Goal: Transaction & Acquisition: Obtain resource

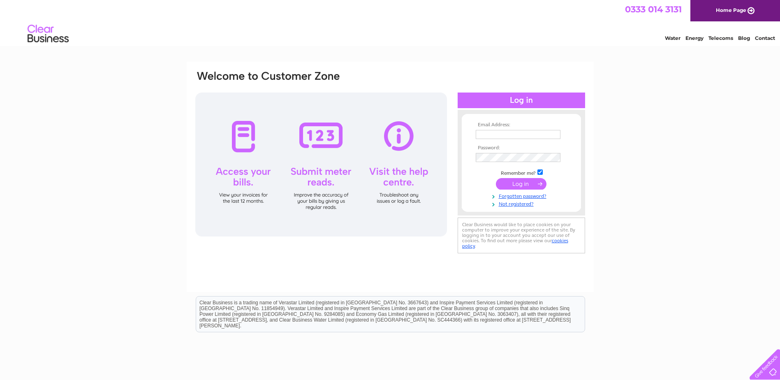
type input "account@takumi.uk"
click at [523, 185] on input "submit" at bounding box center [521, 184] width 51 height 12
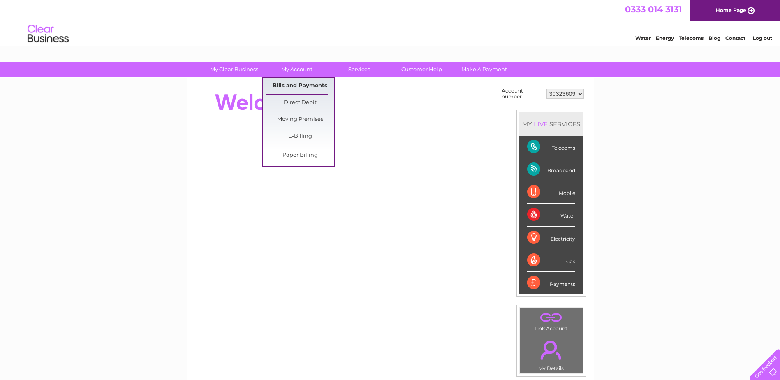
click at [304, 85] on link "Bills and Payments" at bounding box center [300, 86] width 68 height 16
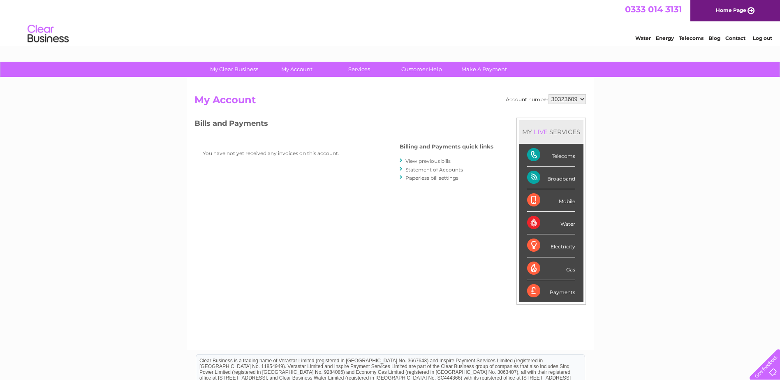
click at [431, 161] on link "View previous bills" at bounding box center [427, 161] width 45 height 6
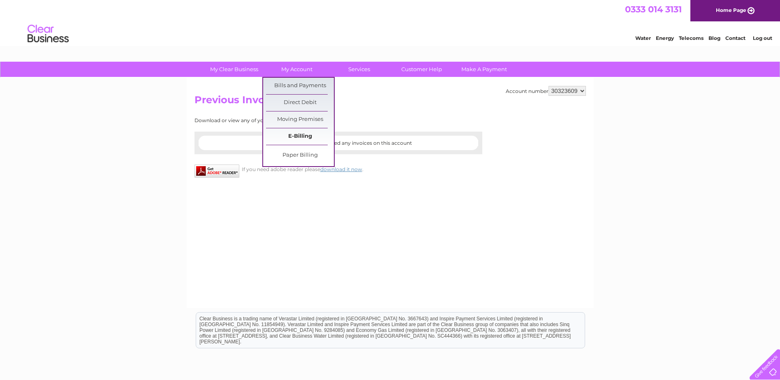
click at [298, 136] on link "E-Billing" at bounding box center [300, 136] width 68 height 16
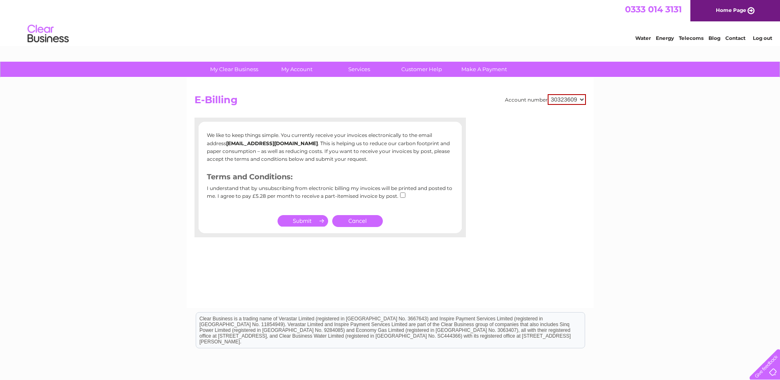
click at [400, 196] on input "checkbox" at bounding box center [402, 194] width 5 height 5
checkbox input "true"
click at [740, 9] on link "Home Page" at bounding box center [735, 10] width 90 height 21
click at [769, 38] on link "Log out" at bounding box center [761, 38] width 19 height 6
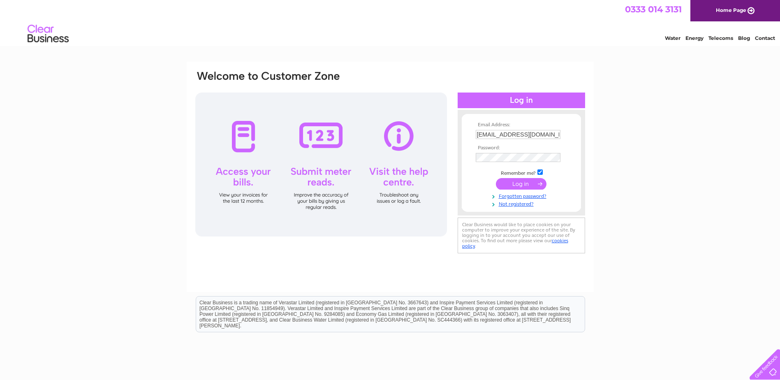
click at [535, 134] on input "account@takumi.uk" at bounding box center [517, 134] width 85 height 9
type input "hoodheed@hotmail.com"
click at [518, 187] on input "submit" at bounding box center [521, 184] width 51 height 12
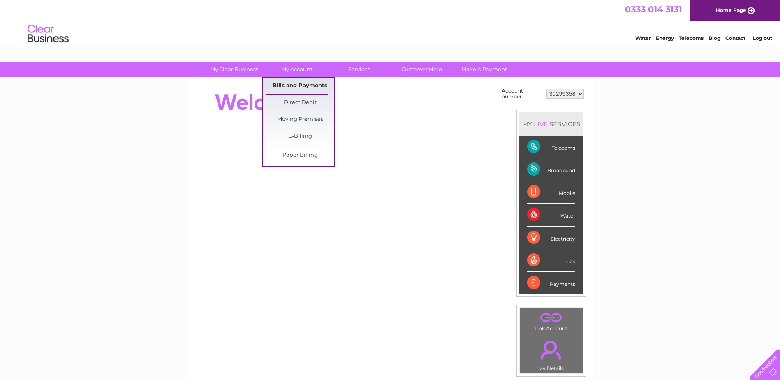
click at [312, 87] on link "Bills and Payments" at bounding box center [300, 86] width 68 height 16
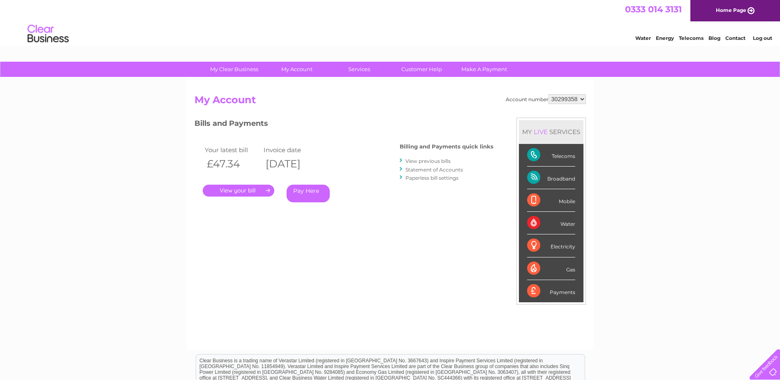
drag, startPoint x: 309, startPoint y: 88, endPoint x: 315, endPoint y: 93, distance: 7.6
click at [315, 93] on div "Account number 30299358 My Account MY LIVE SERVICES Telecoms Broadband Mobile W…" at bounding box center [390, 214] width 407 height 272
click at [234, 188] on link "." at bounding box center [239, 191] width 72 height 12
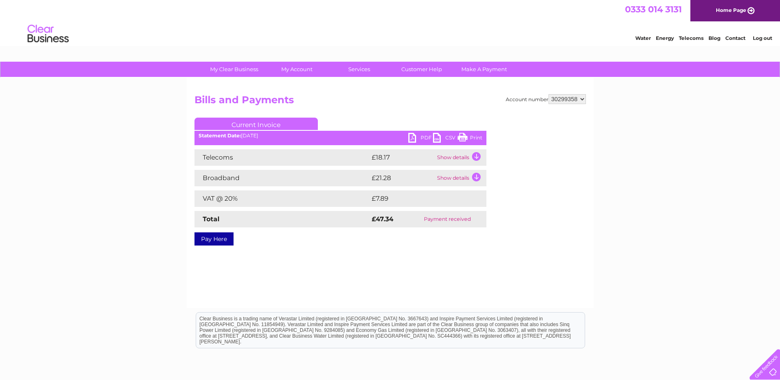
click at [425, 135] on link "PDF" at bounding box center [420, 139] width 25 height 12
click at [765, 38] on link "Log out" at bounding box center [761, 38] width 19 height 6
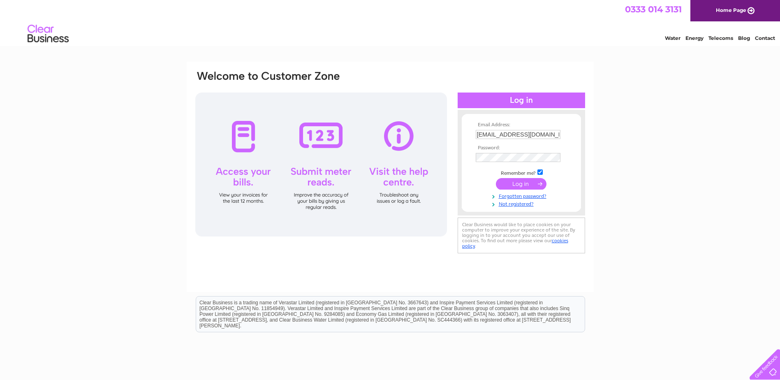
click at [543, 135] on input "hoodheed@hotmail.com" at bounding box center [517, 134] width 85 height 9
type input "info@kungfunoodle.co.uk"
click at [522, 182] on input "submit" at bounding box center [521, 184] width 51 height 12
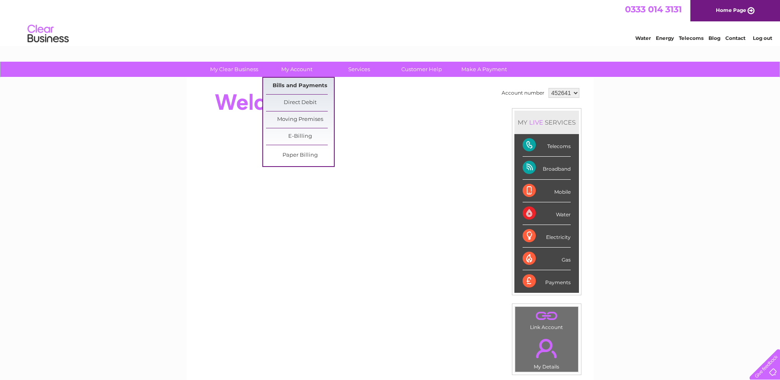
click at [294, 86] on link "Bills and Payments" at bounding box center [300, 86] width 68 height 16
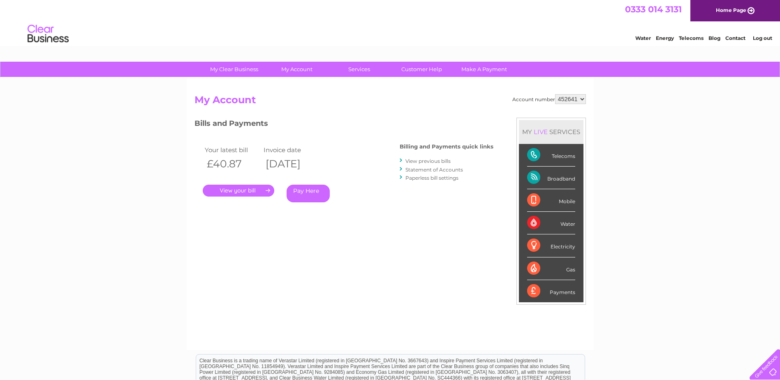
click at [249, 186] on link "." at bounding box center [239, 191] width 72 height 12
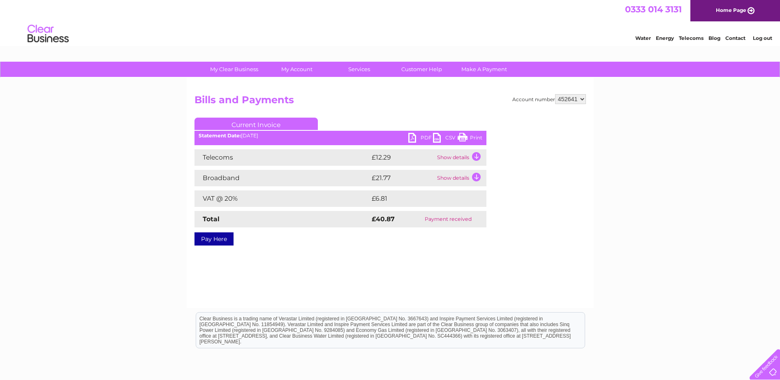
click at [415, 136] on link "PDF" at bounding box center [420, 139] width 25 height 12
click at [763, 39] on link "Log out" at bounding box center [761, 38] width 19 height 6
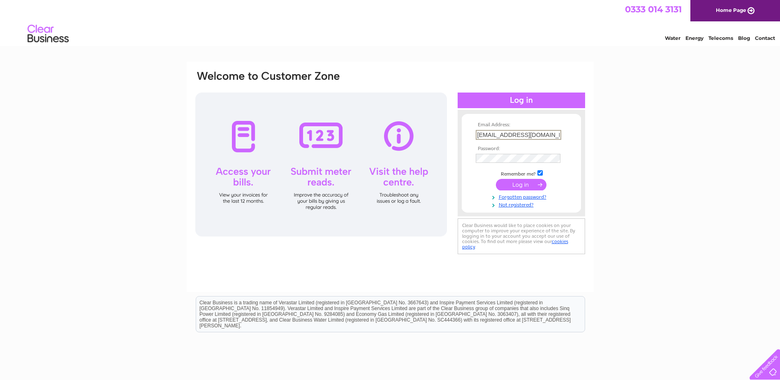
click at [551, 134] on input "info@kungfunoodle.co.uk" at bounding box center [517, 135] width 85 height 10
type input "info@takumi.uk"
click at [528, 183] on input "submit" at bounding box center [521, 184] width 51 height 12
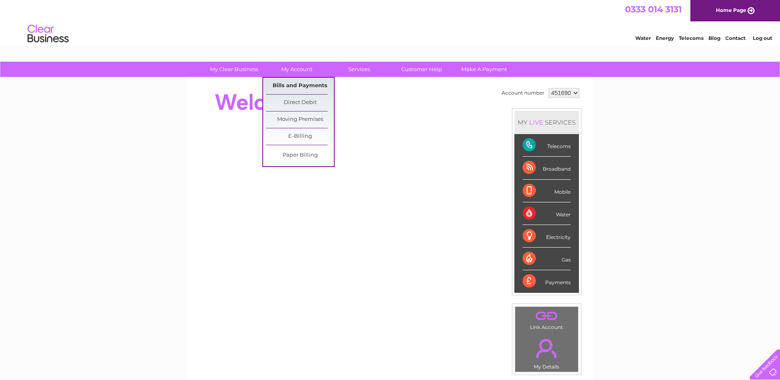
click at [302, 86] on link "Bills and Payments" at bounding box center [300, 86] width 68 height 16
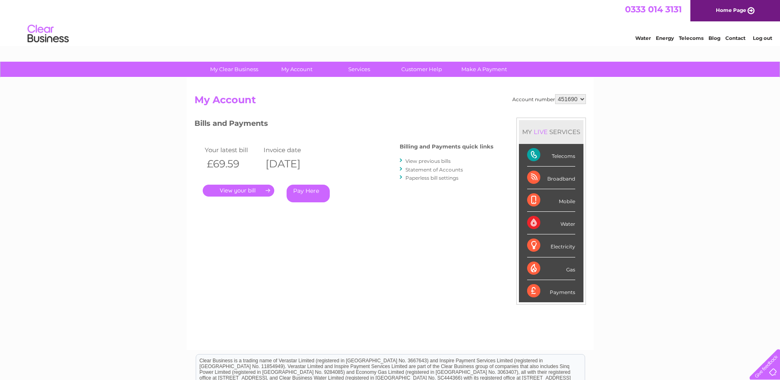
click at [250, 188] on link "." at bounding box center [239, 191] width 72 height 12
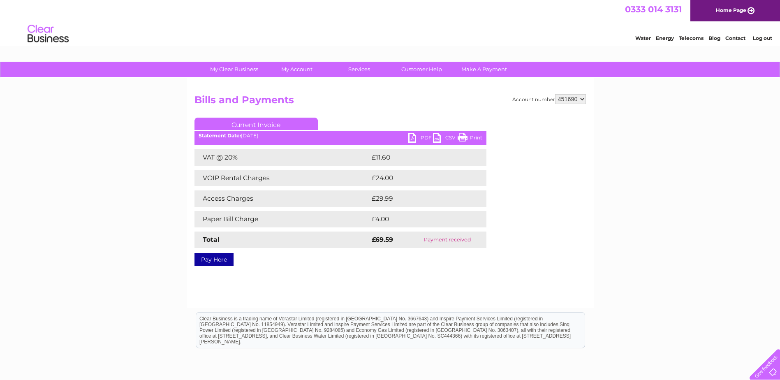
click at [417, 135] on link "PDF" at bounding box center [420, 139] width 25 height 12
click at [766, 39] on link "Log out" at bounding box center [761, 38] width 19 height 6
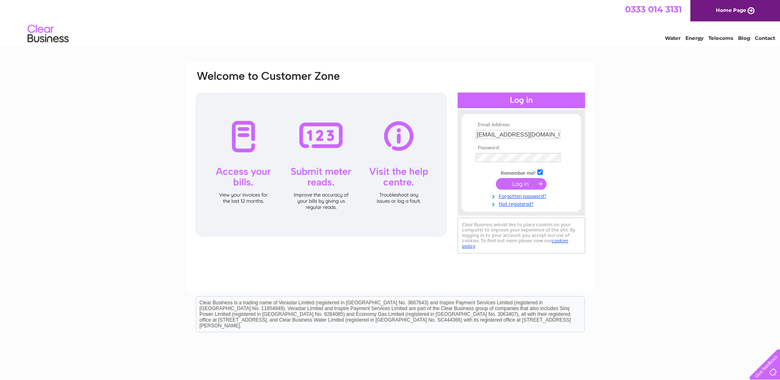
click at [534, 134] on input "info@takumi.uk" at bounding box center [517, 134] width 85 height 9
type input "info@meet-fresh.co.uk"
click at [528, 186] on input "submit" at bounding box center [521, 184] width 51 height 12
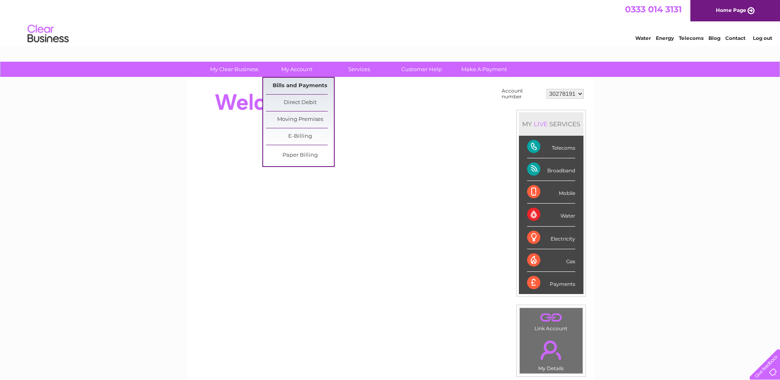
click at [303, 88] on link "Bills and Payments" at bounding box center [300, 86] width 68 height 16
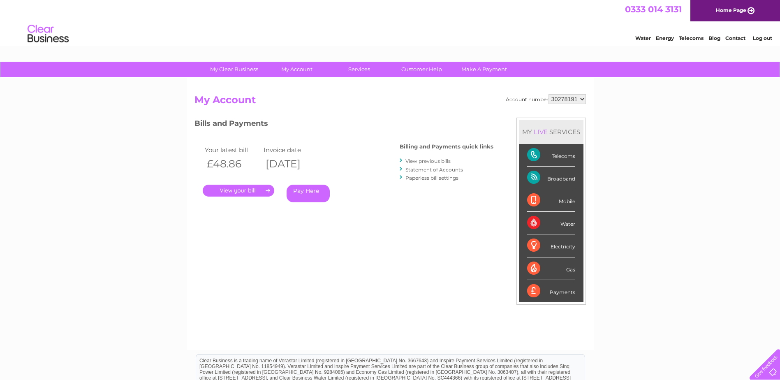
click at [244, 189] on link "." at bounding box center [239, 191] width 72 height 12
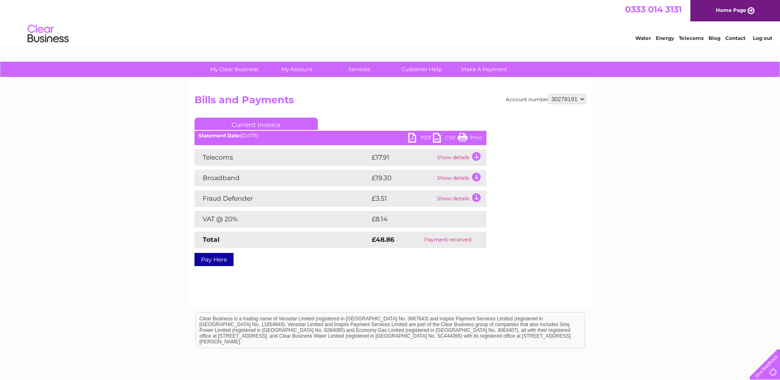
click at [422, 138] on link "PDF" at bounding box center [420, 139] width 25 height 12
click at [766, 38] on link "Log out" at bounding box center [761, 38] width 19 height 6
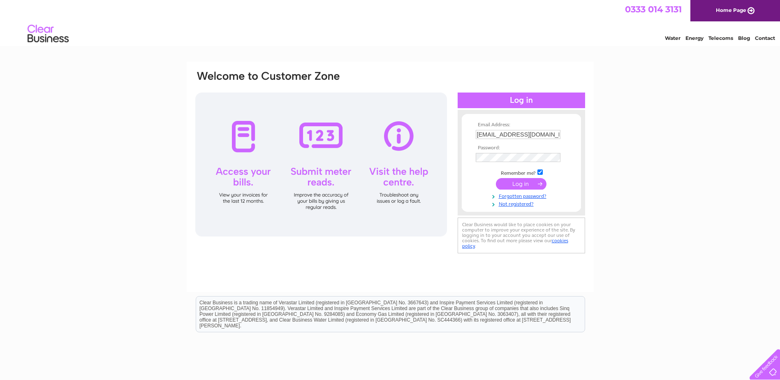
click at [552, 131] on input "info@meet-fresh.co.uk" at bounding box center [517, 134] width 85 height 9
type input "account@takumi.uk"
click at [522, 183] on input "submit" at bounding box center [521, 184] width 51 height 12
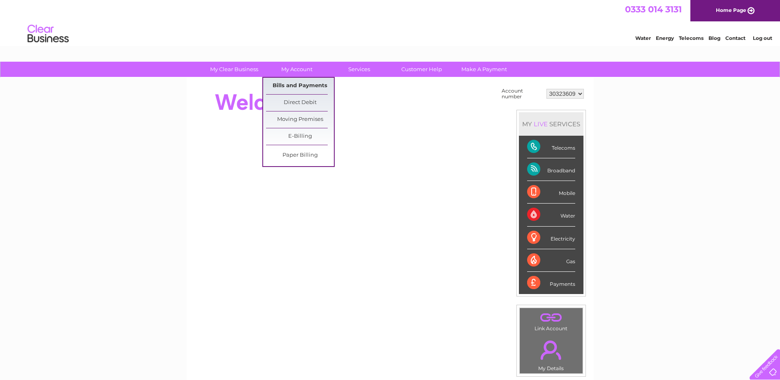
click at [303, 89] on link "Bills and Payments" at bounding box center [300, 86] width 68 height 16
click at [297, 84] on link "Bills and Payments" at bounding box center [300, 86] width 68 height 16
